Goal: Communication & Community: Answer question/provide support

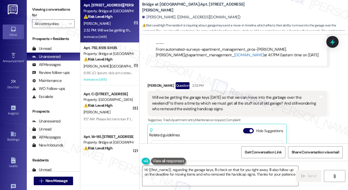
type textarea "Hi {{first_name}}, regarding the garage keys, I'll check on that for you right …"
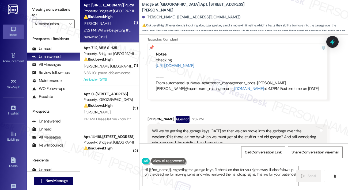
click at [178, 129] on div "Will we be getting the garage keys [DATE] so that we can move into the garbage …" at bounding box center [235, 137] width 166 height 17
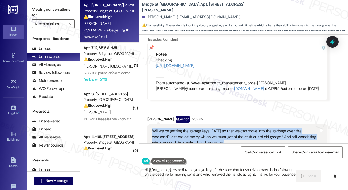
click at [178, 129] on div "Will we be getting the garage keys [DATE] so that we can move into the garbage …" at bounding box center [235, 137] width 166 height 17
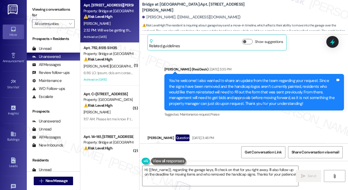
scroll to position [6691, 0]
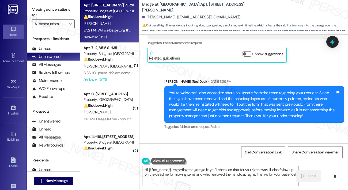
click at [198, 90] on div "You’re welcome! I also wanted to share an update from the team regarding your r…" at bounding box center [252, 104] width 166 height 29
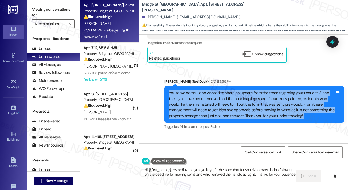
click at [198, 90] on div "You’re welcome! I also wanted to share an update from the team regarding your r…" at bounding box center [252, 104] width 166 height 29
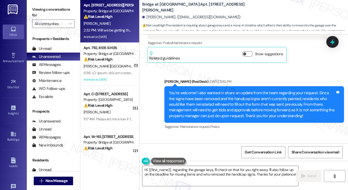
click at [266, 79] on div "Sarah (ResiDesk) Aug 12, 2025 at 3:35 PM" at bounding box center [253, 82] width 179 height 7
click at [253, 90] on div "You’re welcome! I also wanted to share an update from the team regarding your r…" at bounding box center [252, 104] width 166 height 29
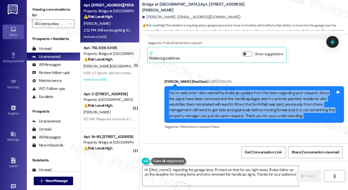
click at [253, 90] on div "You’re welcome! I also wanted to share an update from the team regarding your r…" at bounding box center [252, 104] width 166 height 29
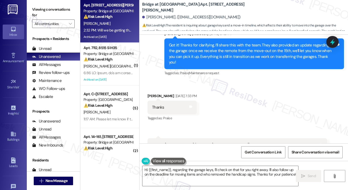
scroll to position [6530, 0]
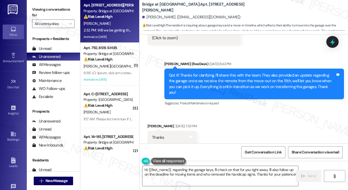
click at [248, 73] on div "Got it! Thanks for clarifying, I’ll share this with the team. They also provide…" at bounding box center [252, 84] width 166 height 23
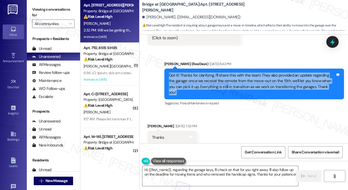
click at [248, 73] on div "Got it! Thanks for clarifying, I’ll share this with the team. They also provide…" at bounding box center [252, 84] width 166 height 23
click at [236, 73] on div "Got it! Thanks for clarifying, I’ll share this with the team. They also provide…" at bounding box center [252, 84] width 166 height 23
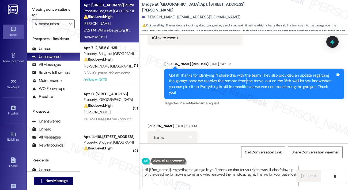
click at [236, 73] on div "Got it! Thanks for clarifying, I’ll share this with the team. They also provide…" at bounding box center [252, 84] width 166 height 23
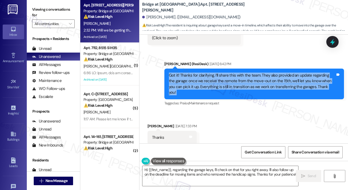
click at [236, 73] on div "Got it! Thanks for clarifying, I’ll share this with the team. They also provide…" at bounding box center [252, 84] width 166 height 23
click at [239, 73] on div "Got it! Thanks for clarifying, I’ll share this with the team. They also provide…" at bounding box center [252, 84] width 166 height 23
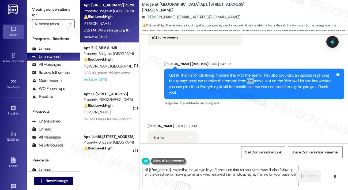
click at [239, 73] on div "Got it! Thanks for clarifying, I’ll share this with the team. They also provide…" at bounding box center [252, 84] width 166 height 23
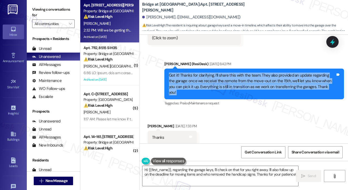
click at [239, 73] on div "Got it! Thanks for clarifying, I’ll share this with the team. They also provide…" at bounding box center [252, 84] width 166 height 23
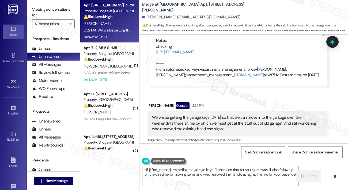
scroll to position [6851, 0]
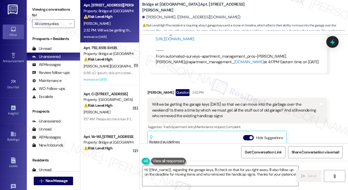
click at [170, 102] on div "Will we be getting the garage keys [DATE] so that we can move into the garbage …" at bounding box center [235, 110] width 166 height 17
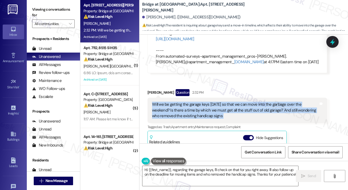
click at [170, 102] on div "Will we be getting the garage keys [DATE] so that we can move into the garbage …" at bounding box center [235, 110] width 166 height 17
click at [246, 102] on div "Will we be getting the garage keys [DATE] so that we can move into the garbage …" at bounding box center [235, 110] width 166 height 17
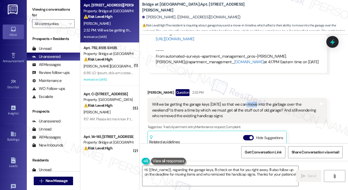
click at [246, 102] on div "Will we be getting the garage keys [DATE] so that we can move into the garbage …" at bounding box center [235, 110] width 166 height 17
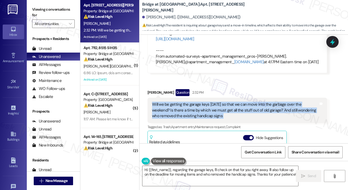
click at [246, 102] on div "Will we be getting the garage keys [DATE] so that we can move into the garbage …" at bounding box center [235, 110] width 166 height 17
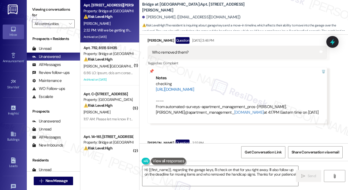
scroll to position [6771, 0]
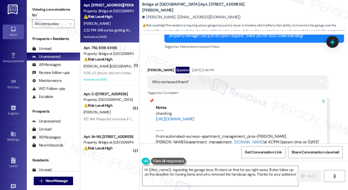
click at [194, 117] on link "[URL][DOMAIN_NAME]" at bounding box center [175, 119] width 39 height 5
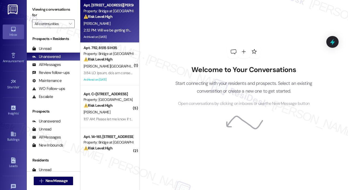
click at [96, 24] on span "[PERSON_NAME]" at bounding box center [96, 23] width 27 height 5
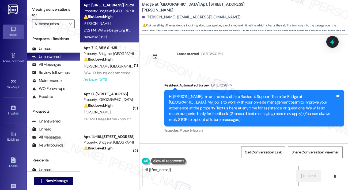
scroll to position [6905, 0]
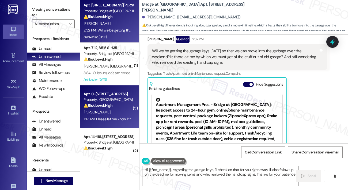
type textarea "Hi {{first_name}}, regarding the garage keys, I'll check on that for you right …"
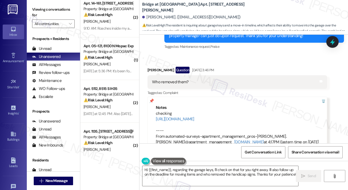
scroll to position [6851, 0]
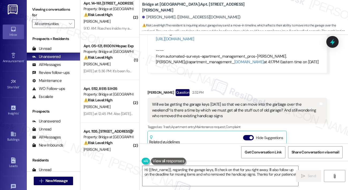
click at [185, 102] on div "Will we be getting the garage keys [DATE] so that we can move into the garbage …" at bounding box center [235, 110] width 166 height 17
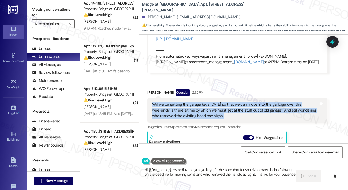
click at [185, 102] on div "Will we be getting the garage keys [DATE] so that we can move into the garbage …" at bounding box center [235, 110] width 166 height 17
click at [214, 98] on div "Will we be getting the garage keys [DATE] so that we can move into the garbage …" at bounding box center [236, 110] width 179 height 25
click at [212, 102] on div "Will we be getting the garage keys [DATE] so that we can move into the garbage …" at bounding box center [235, 110] width 166 height 17
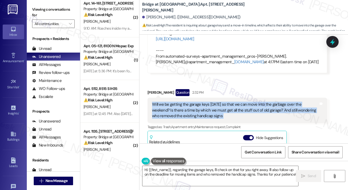
click at [221, 102] on div "Will we be getting the garage keys [DATE] so that we can move into the garbage …" at bounding box center [235, 110] width 166 height 17
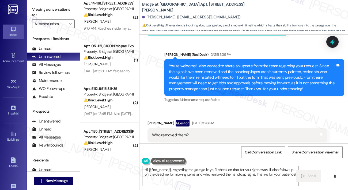
scroll to position [6717, 0]
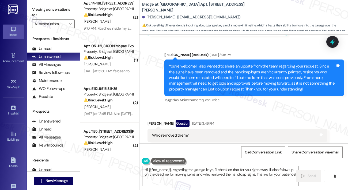
click at [169, 96] on div "Tagged as: Maintenance request , Click to highlight conversations about Mainten…" at bounding box center [253, 100] width 179 height 8
drag, startPoint x: 141, startPoint y: 8, endPoint x: 172, endPoint y: 7, distance: 31.1
click at [172, 7] on div "Bridge at Volente: Apt. 1014, [STREET_ADDRESS][PERSON_NAME] [PERSON_NAME]. ([EM…" at bounding box center [243, 15] width 208 height 29
click at [57, 8] on label "Viewing conversations for" at bounding box center [53, 12] width 43 height 14
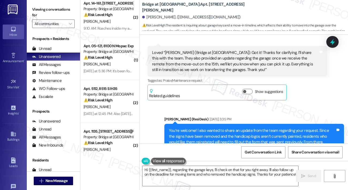
scroll to position [6691, 0]
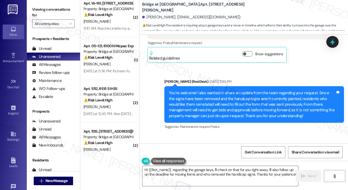
click at [46, 7] on label "Viewing conversations for" at bounding box center [53, 12] width 43 height 14
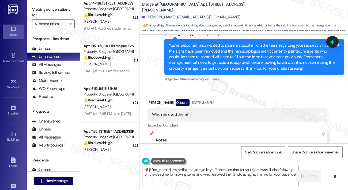
scroll to position [6798, 0]
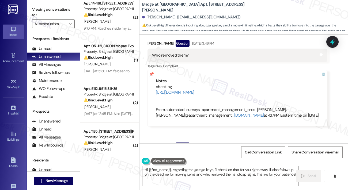
click at [211, 155] on div "Will we be getting the garage keys [DATE] so that we can move into the garbage …" at bounding box center [235, 163] width 166 height 17
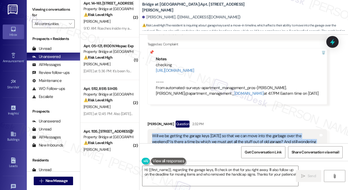
scroll to position [6851, 0]
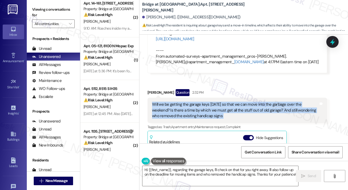
click at [216, 102] on div "Will we be getting the garage keys [DATE] so that we can move into the garbage …" at bounding box center [235, 110] width 166 height 17
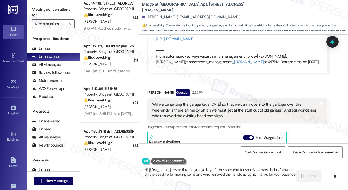
click at [216, 102] on div "Will we be getting the garage keys [DATE] so that we can move into the garbage …" at bounding box center [235, 110] width 166 height 17
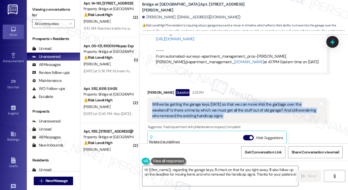
click at [216, 102] on div "Will we be getting the garage keys [DATE] so that we can move into the garbage …" at bounding box center [235, 110] width 166 height 17
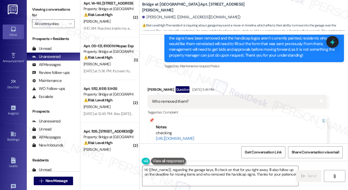
scroll to position [6691, 0]
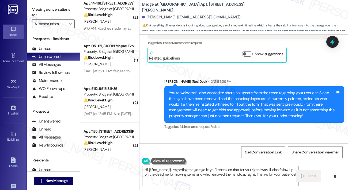
click at [216, 90] on div "You’re welcome! I also wanted to share an update from the team regarding your r…" at bounding box center [252, 104] width 166 height 29
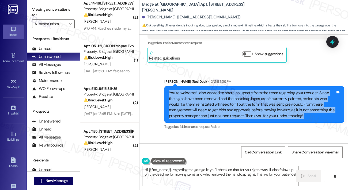
click at [216, 90] on div "You’re welcome! I also wanted to share an update from the team regarding your r…" at bounding box center [252, 104] width 166 height 29
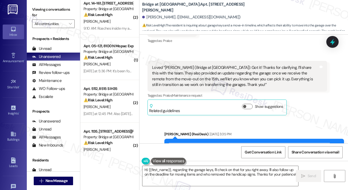
scroll to position [6637, 0]
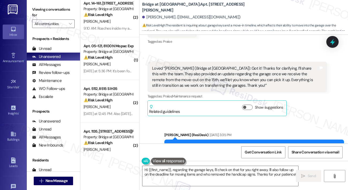
click at [50, 15] on label "Viewing conversations for" at bounding box center [53, 12] width 43 height 14
click at [236, 144] on div "You’re welcome! I also wanted to share an update from the team regarding your r…" at bounding box center [252, 158] width 166 height 29
click at [41, 10] on label "Viewing conversations for" at bounding box center [53, 12] width 43 height 14
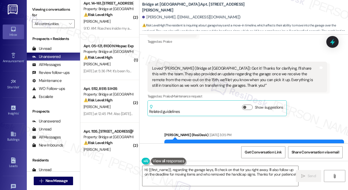
click at [253, 144] on div "You’re welcome! I also wanted to share an update from the team regarding your r…" at bounding box center [252, 158] width 166 height 29
click at [274, 144] on div "You’re welcome! I also wanted to share an update from the team regarding your r…" at bounding box center [252, 158] width 166 height 29
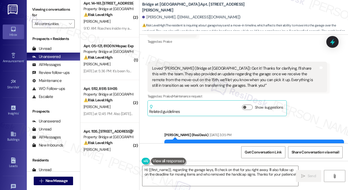
click at [274, 144] on div "You’re welcome! I also wanted to share an update from the team regarding your r…" at bounding box center [252, 158] width 166 height 29
click at [53, 12] on label "Viewing conversations for" at bounding box center [53, 12] width 43 height 14
click at [253, 144] on div "You’re welcome! I also wanted to share an update from the team regarding your r…" at bounding box center [252, 158] width 166 height 29
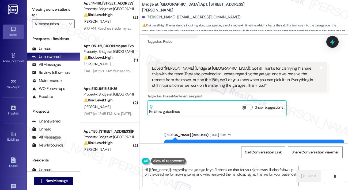
click at [55, 8] on label "Viewing conversations for" at bounding box center [53, 12] width 43 height 14
click at [214, 144] on div "You’re welcome! I also wanted to share an update from the team regarding your r…" at bounding box center [252, 158] width 166 height 29
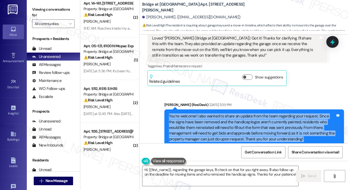
scroll to position [6691, 0]
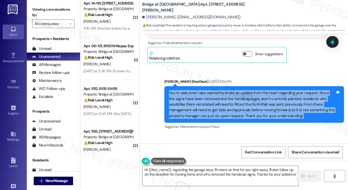
click at [204, 90] on div "You’re welcome! I also wanted to share an update from the team regarding your r…" at bounding box center [252, 104] width 166 height 29
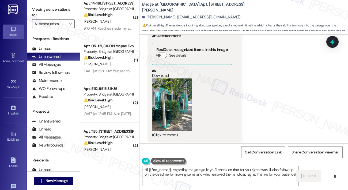
scroll to position [6477, 0]
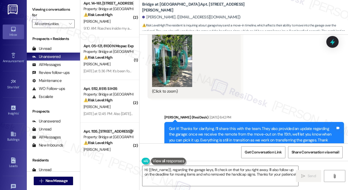
click at [219, 126] on div "Got it! Thanks for clarifying, I’ll share this with the team. They also provide…" at bounding box center [252, 137] width 166 height 23
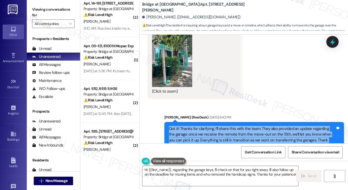
click at [219, 126] on div "Got it! Thanks for clarifying, I’ll share this with the team. They also provide…" at bounding box center [252, 137] width 166 height 23
